Goal: Information Seeking & Learning: Learn about a topic

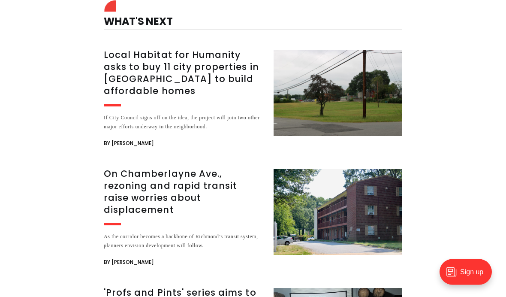
scroll to position [1862, 0]
click at [219, 64] on h3 "Local Habitat for Humanity asks to buy 11 city properties in [GEOGRAPHIC_DATA] …" at bounding box center [184, 73] width 160 height 48
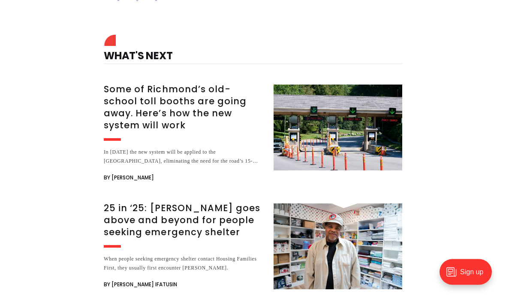
scroll to position [1347, 0]
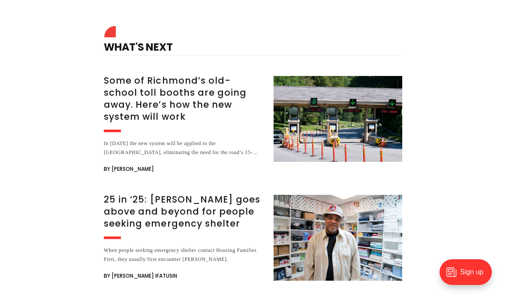
click at [209, 194] on h3 "25 in ‘25: [PERSON_NAME] goes above and beyond for people seeking emergency she…" at bounding box center [184, 212] width 160 height 36
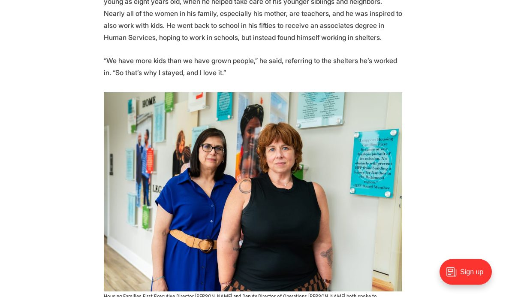
scroll to position [971, 0]
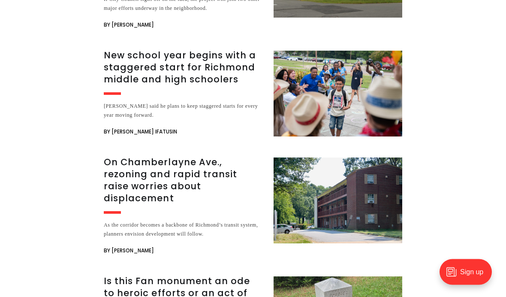
scroll to position [2442, 0]
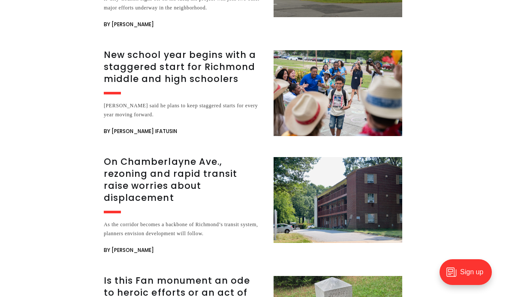
click at [224, 161] on h3 "On Chamberlayne Ave., rezoning and rapid transit raise worries about displaceme…" at bounding box center [184, 180] width 160 height 48
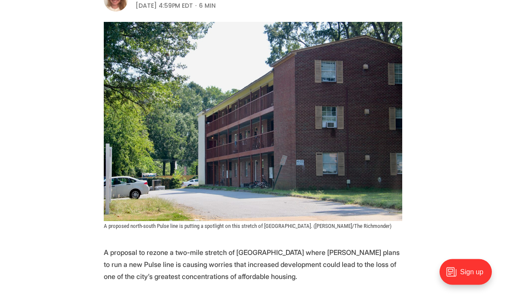
scroll to position [183, 0]
click at [471, 81] on header "Local News On Chamberlayne Ave., rezoning and rapid transit raise worries about…" at bounding box center [253, 69] width 506 height 319
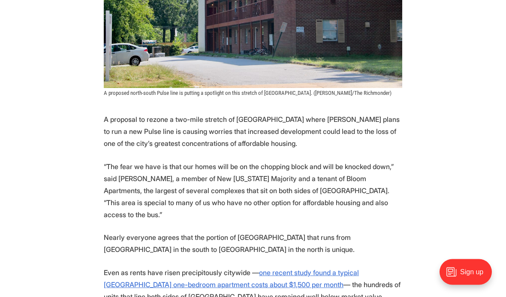
scroll to position [315, 0]
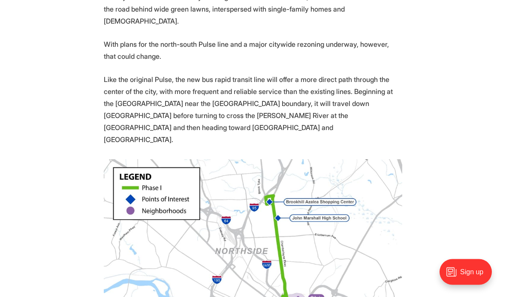
scroll to position [675, 0]
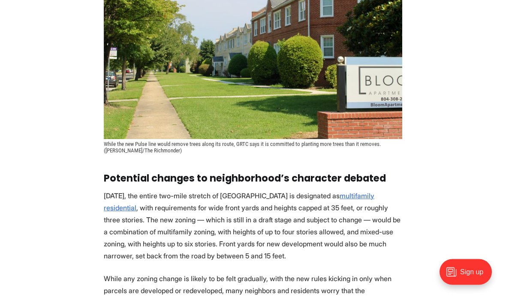
scroll to position [1423, 0]
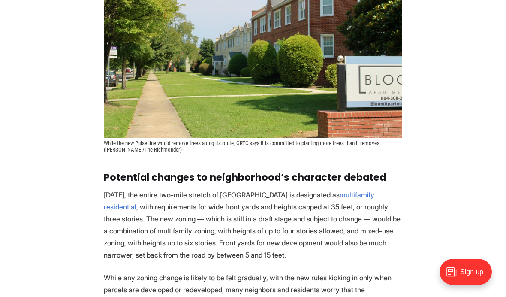
click at [469, 154] on section "A proposal to rezone a two-mile stretch of Chamberlayne Avenue where Richmond p…" at bounding box center [253, 195] width 506 height 2381
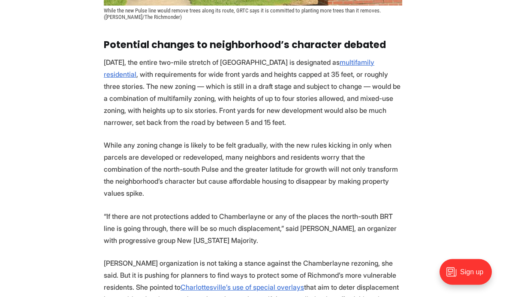
scroll to position [1557, 0]
click at [455, 148] on section "A proposal to rezone a two-mile stretch of Chamberlayne Avenue where Richmond p…" at bounding box center [253, 62] width 506 height 2381
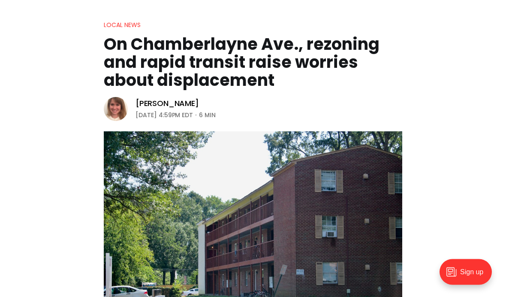
scroll to position [70, 0]
